Goal: Task Accomplishment & Management: Manage account settings

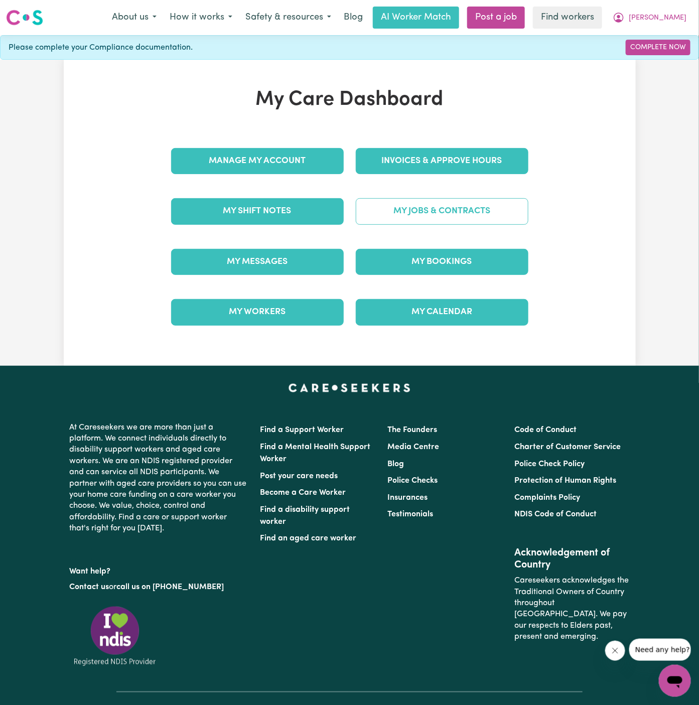
click at [494, 216] on link "My Jobs & Contracts" at bounding box center [442, 211] width 173 height 26
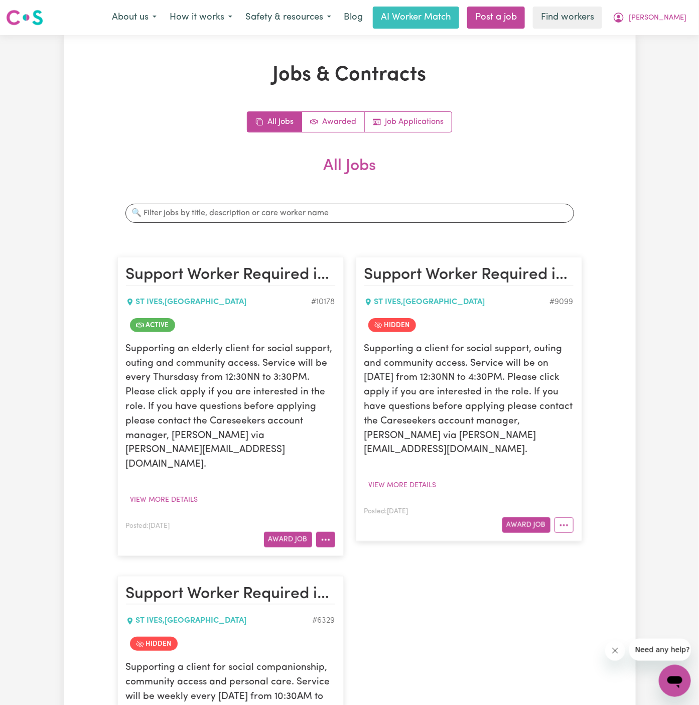
click at [325, 535] on icon "More options" at bounding box center [326, 540] width 10 height 10
click at [383, 552] on link "View/Edit Contract" at bounding box center [364, 562] width 97 height 20
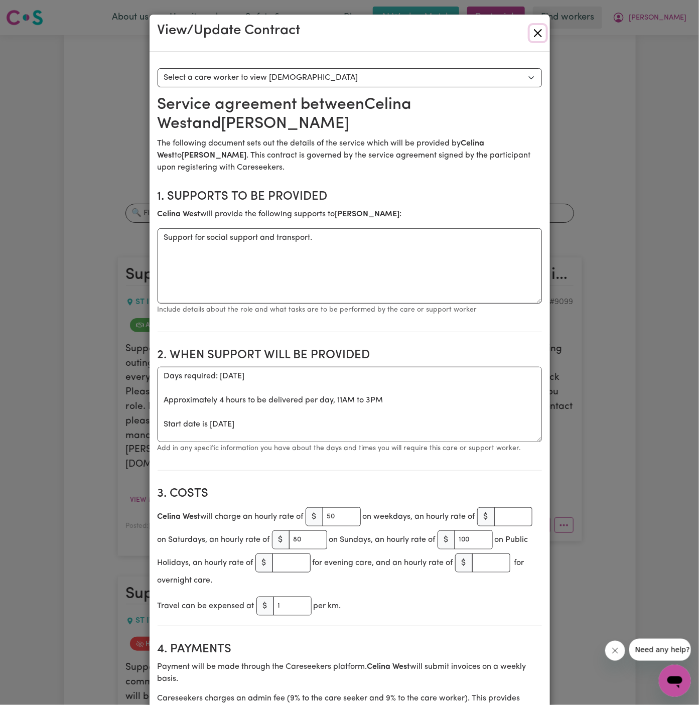
click at [538, 36] on button "Close" at bounding box center [538, 33] width 16 height 16
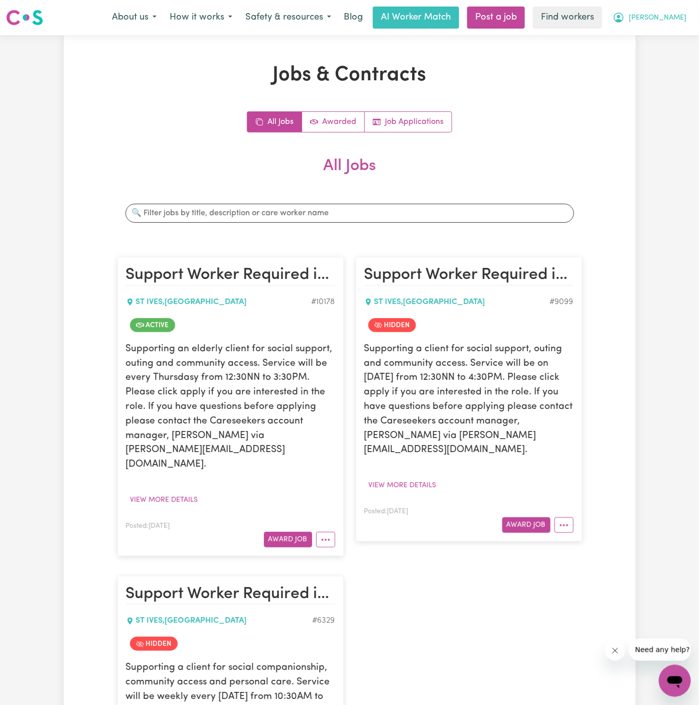
click at [673, 15] on span "[PERSON_NAME]" at bounding box center [657, 18] width 58 height 11
click at [665, 54] on link "Logout" at bounding box center [652, 57] width 79 height 19
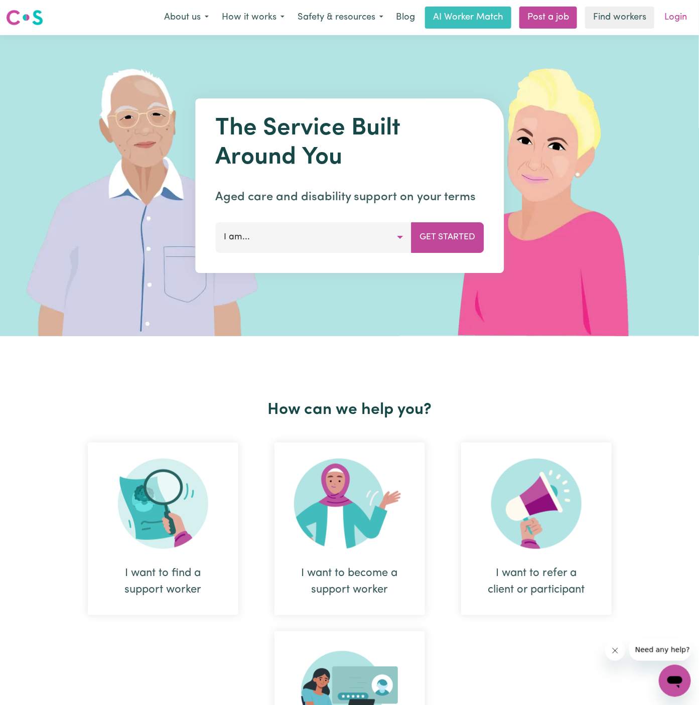
click at [675, 21] on link "Login" at bounding box center [675, 18] width 35 height 22
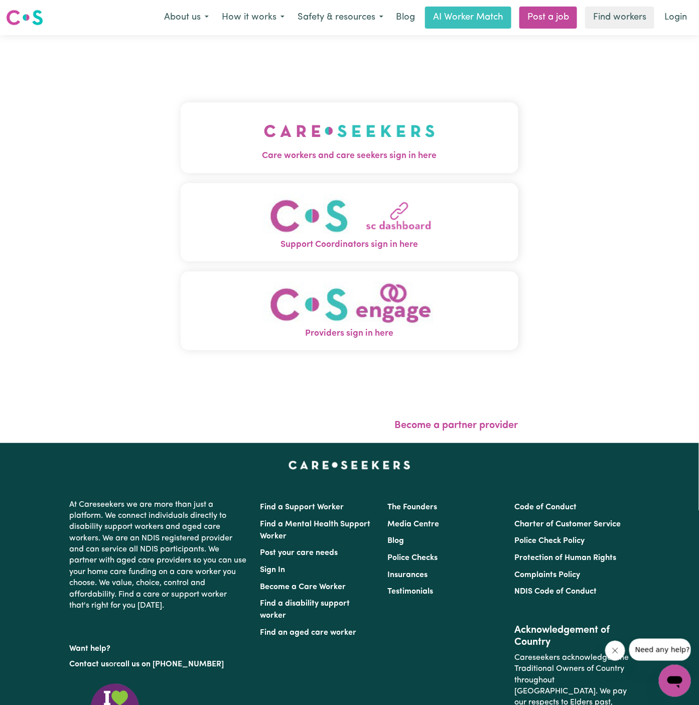
click at [372, 109] on button "Care workers and care seekers sign in here" at bounding box center [350, 137] width 338 height 70
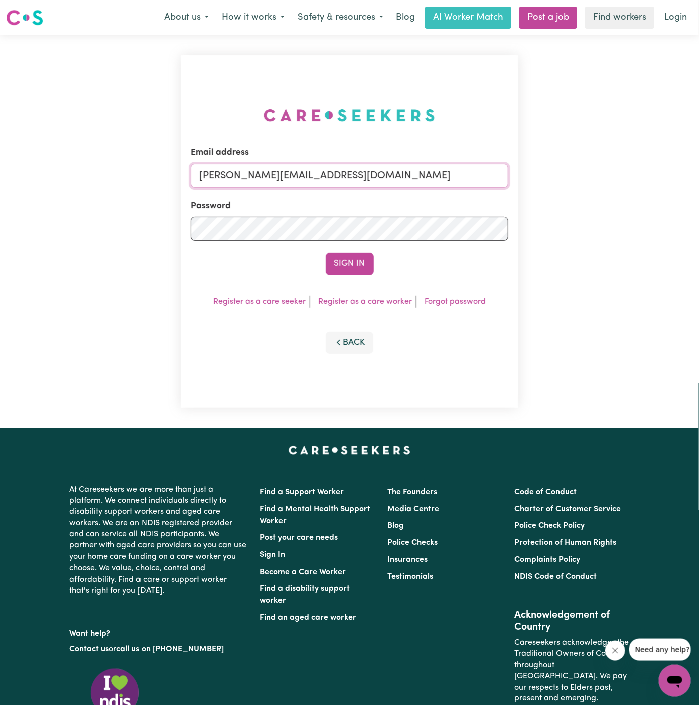
click at [362, 176] on input "[PERSON_NAME][EMAIL_ADDRESS][DOMAIN_NAME]" at bounding box center [350, 176] width 318 height 24
drag, startPoint x: 253, startPoint y: 174, endPoint x: 478, endPoint y: 182, distance: 224.9
click at [478, 182] on input "[EMAIL_ADDRESS][DOMAIN_NAME]" at bounding box center [350, 176] width 318 height 24
type input "[EMAIL_ADDRESS][DOMAIN_NAME]"
click at [361, 246] on form "Email address [EMAIL_ADDRESS][DOMAIN_NAME] Password Sign In" at bounding box center [350, 210] width 318 height 129
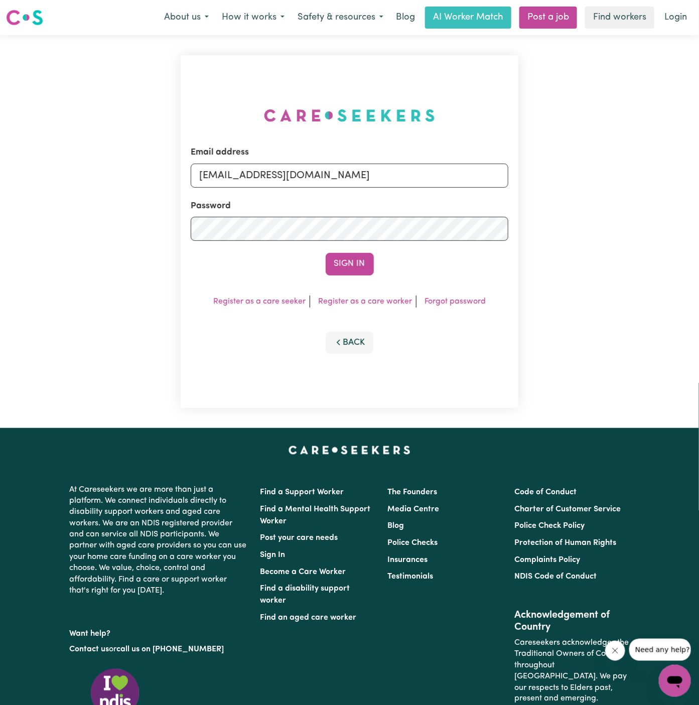
click at [361, 270] on button "Sign In" at bounding box center [350, 264] width 48 height 22
